Goal: Information Seeking & Learning: Learn about a topic

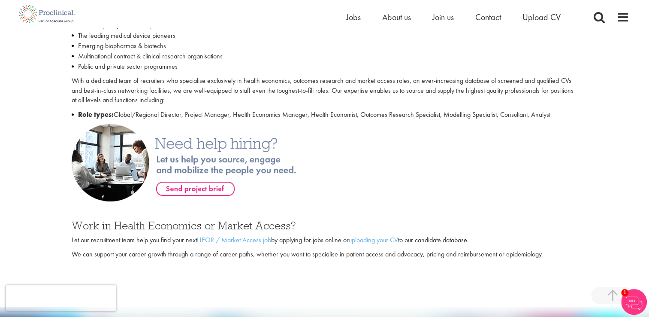
scroll to position [515, 0]
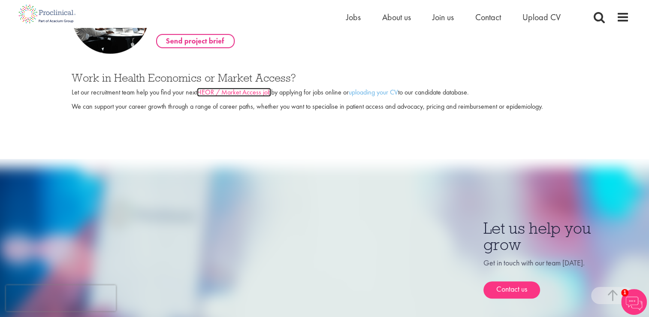
click at [256, 93] on link "HEOR / Market Access job" at bounding box center [234, 92] width 74 height 9
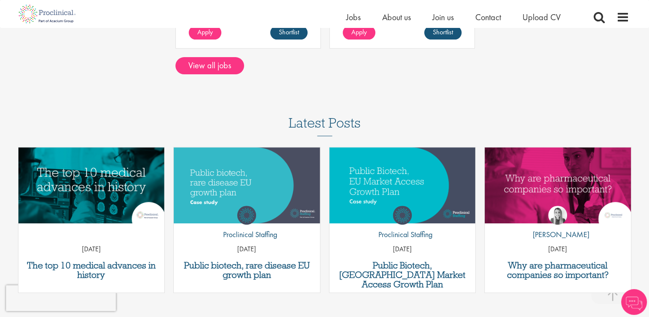
scroll to position [321, 0]
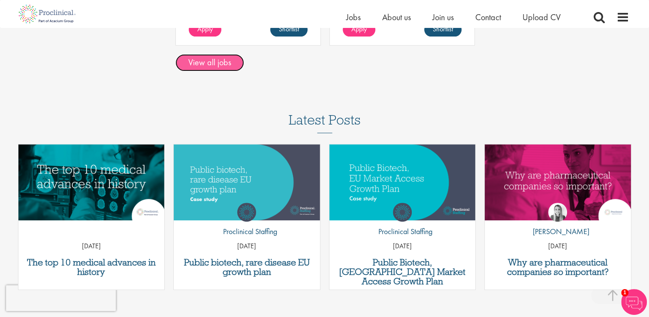
click at [218, 61] on link "View all jobs" at bounding box center [210, 62] width 69 height 17
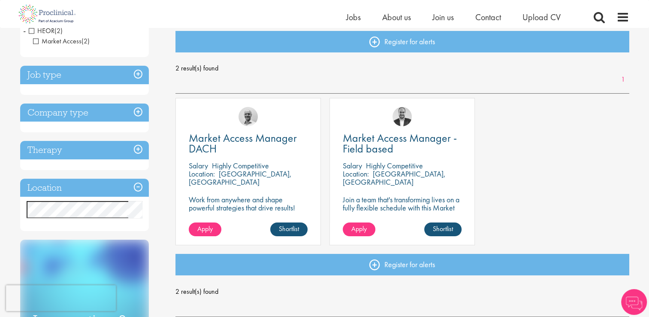
scroll to position [96, 0]
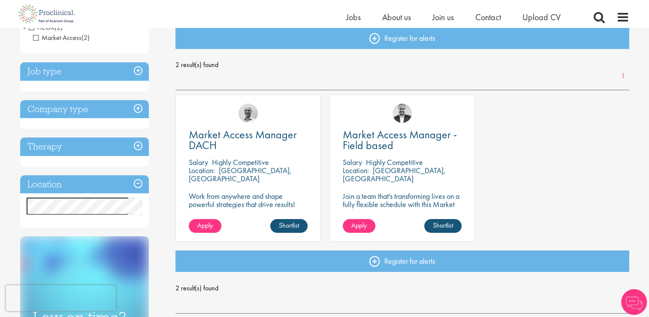
click at [139, 68] on h3 "Job type" at bounding box center [84, 71] width 129 height 18
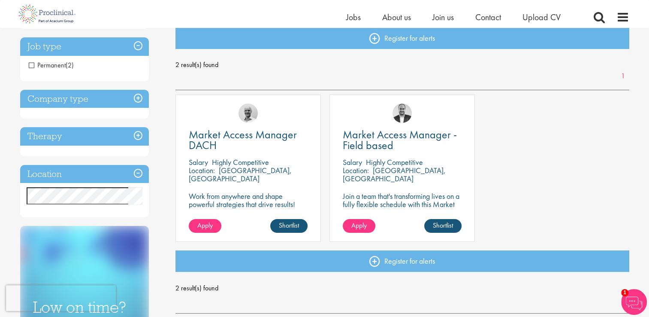
click at [137, 100] on h3 "Company type" at bounding box center [84, 99] width 129 height 18
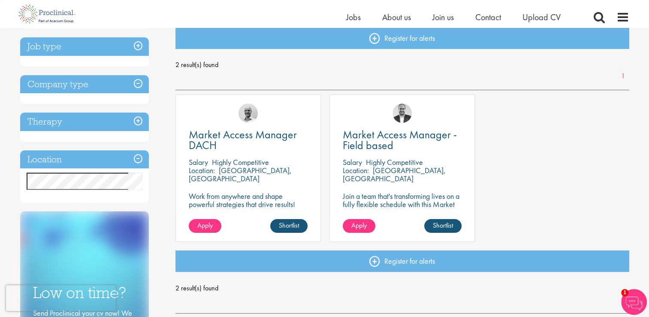
click at [138, 86] on h3 "Company type" at bounding box center [84, 84] width 129 height 18
